Goal: Transaction & Acquisition: Download file/media

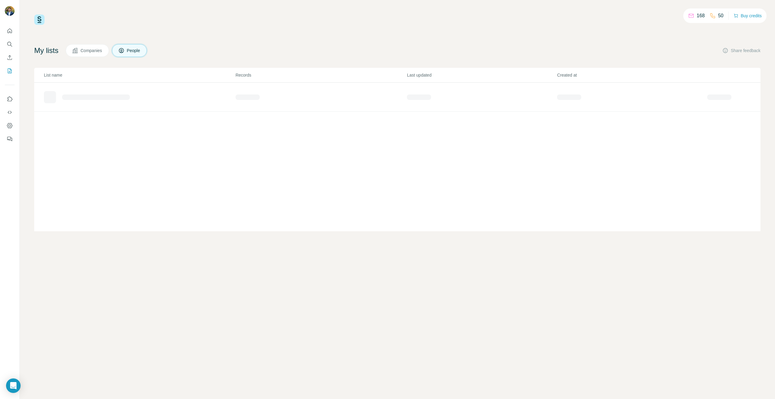
click at [124, 50] on icon at bounding box center [121, 51] width 6 height 6
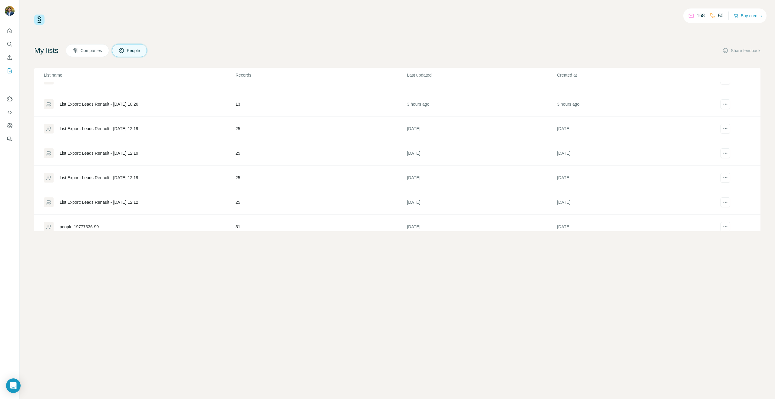
scroll to position [82, 0]
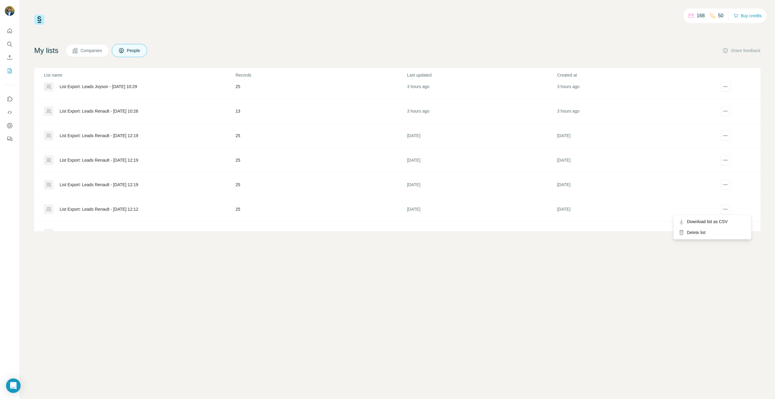
click at [709, 214] on div at bounding box center [725, 209] width 36 height 10
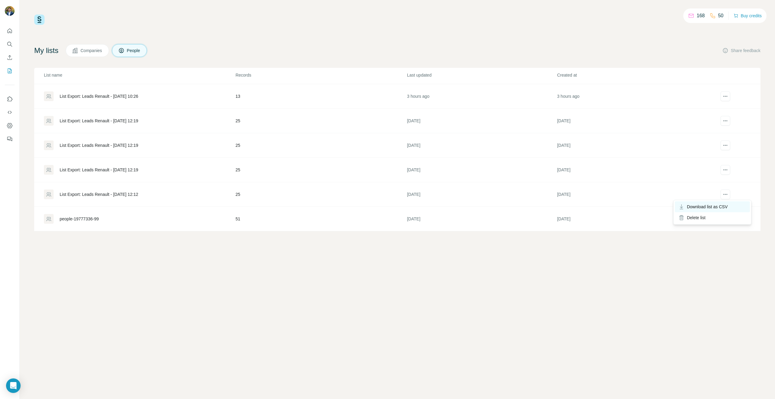
click at [717, 206] on span "Download list as CSV" at bounding box center [707, 207] width 41 height 6
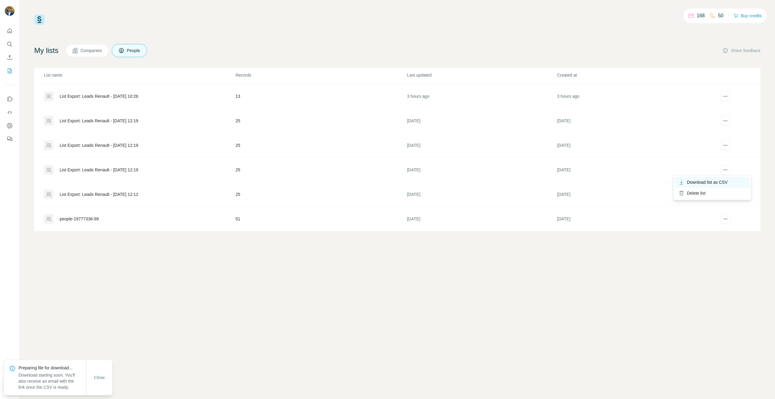
click at [719, 181] on span "Download list as CSV" at bounding box center [707, 182] width 41 height 6
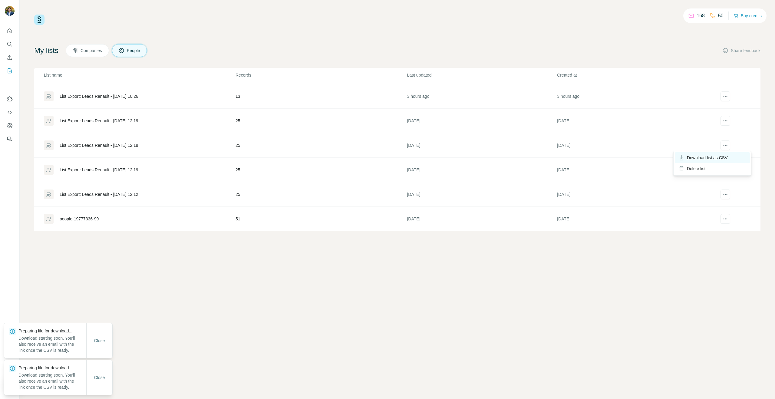
click at [716, 156] on span "Download list as CSV" at bounding box center [707, 158] width 41 height 6
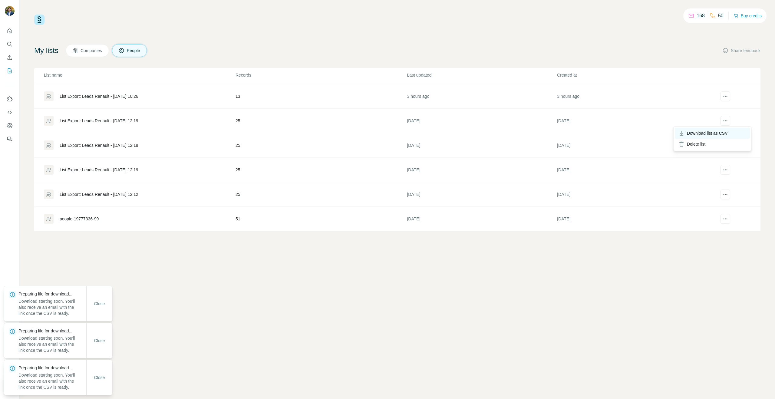
click at [718, 132] on span "Download list as CSV" at bounding box center [707, 133] width 41 height 6
click at [719, 107] on span "Download list as CSV" at bounding box center [707, 109] width 41 height 6
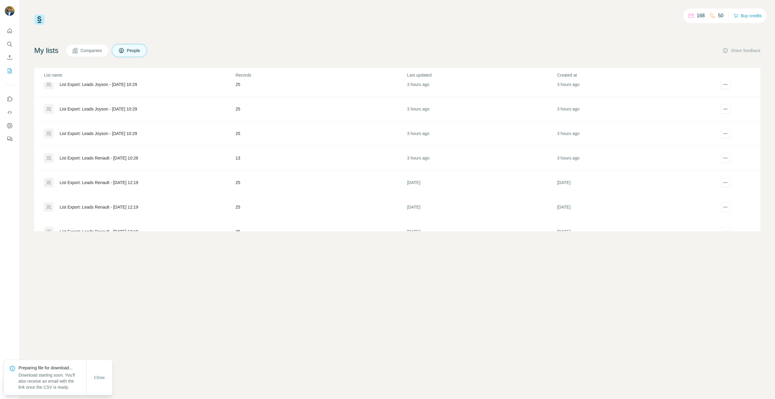
scroll to position [0, 0]
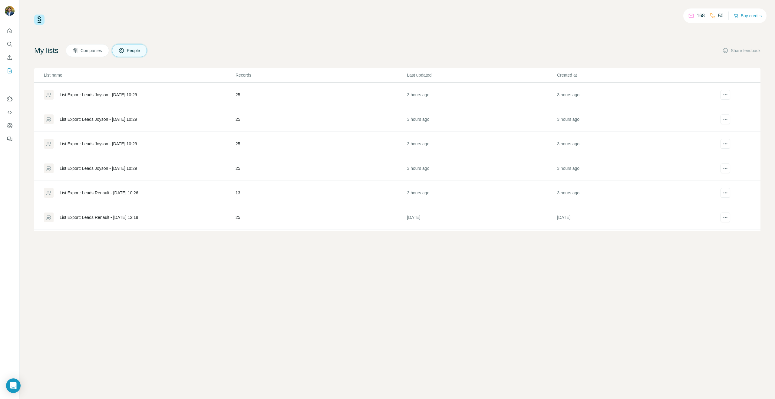
click at [70, 95] on div "List Export: Leads Joyson - [DATE] 10:29" at bounding box center [98, 95] width 77 height 6
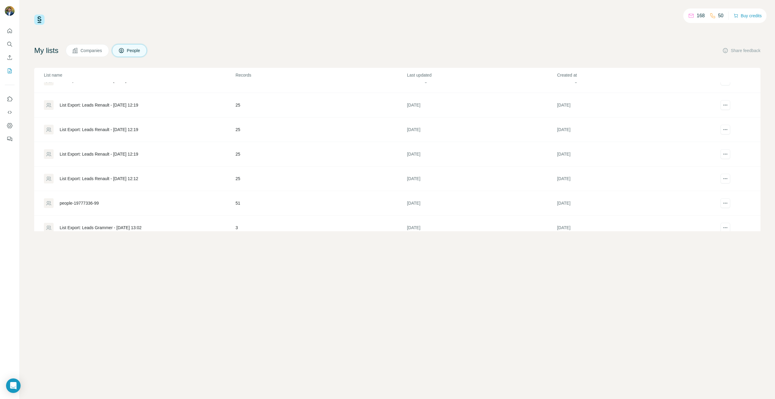
scroll to position [112, 0]
click at [124, 180] on div "List Export: Leads Renault - [DATE] 12:12" at bounding box center [99, 179] width 79 height 6
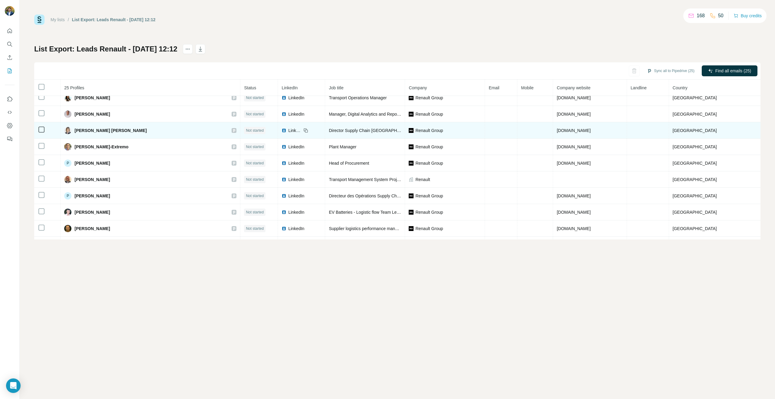
scroll to position [265, 0]
